Goal: Navigation & Orientation: Find specific page/section

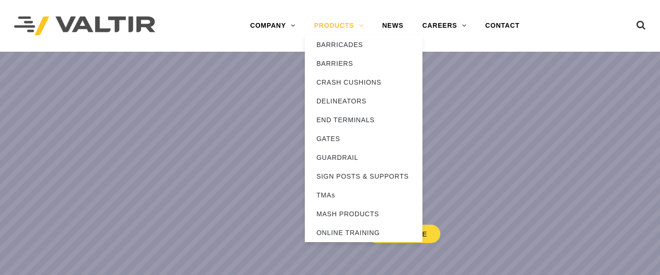
click at [342, 25] on link "PRODUCTS" at bounding box center [339, 25] width 68 height 19
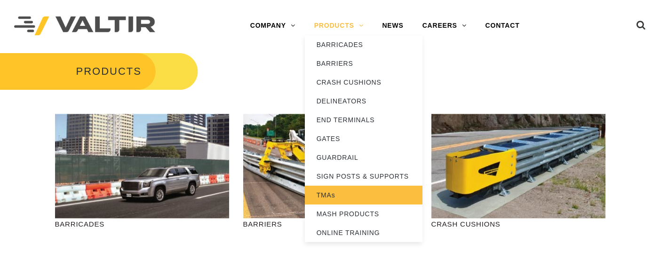
click at [339, 192] on link "TMAs" at bounding box center [364, 195] width 118 height 19
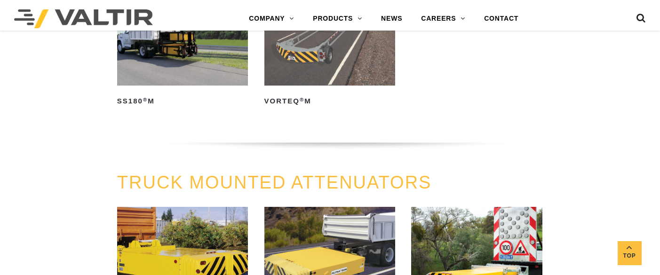
scroll to position [188, 0]
